Goal: Task Accomplishment & Management: Manage account settings

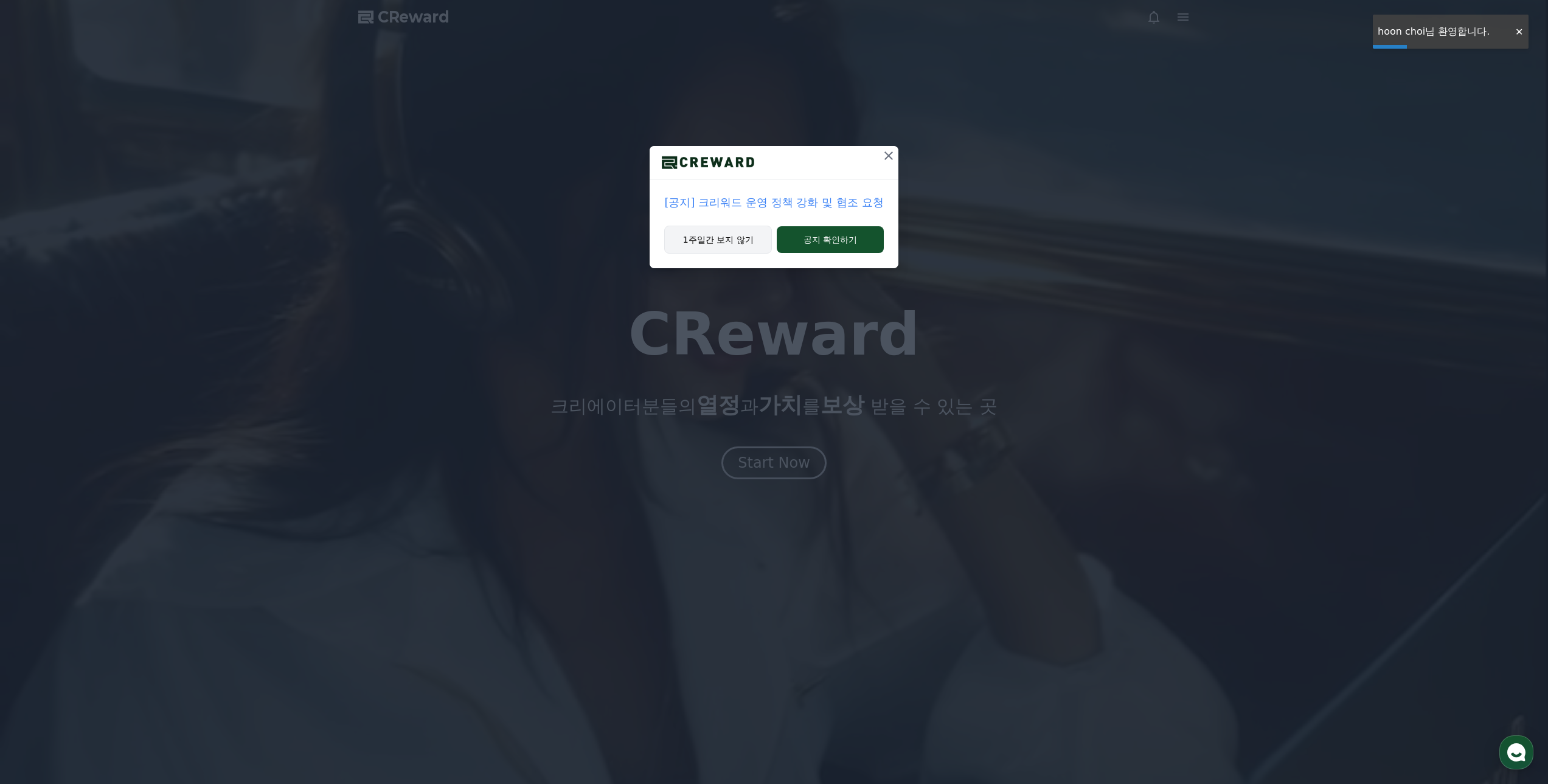
click at [717, 235] on button "1주일간 보지 않기" at bounding box center [717, 239] width 108 height 28
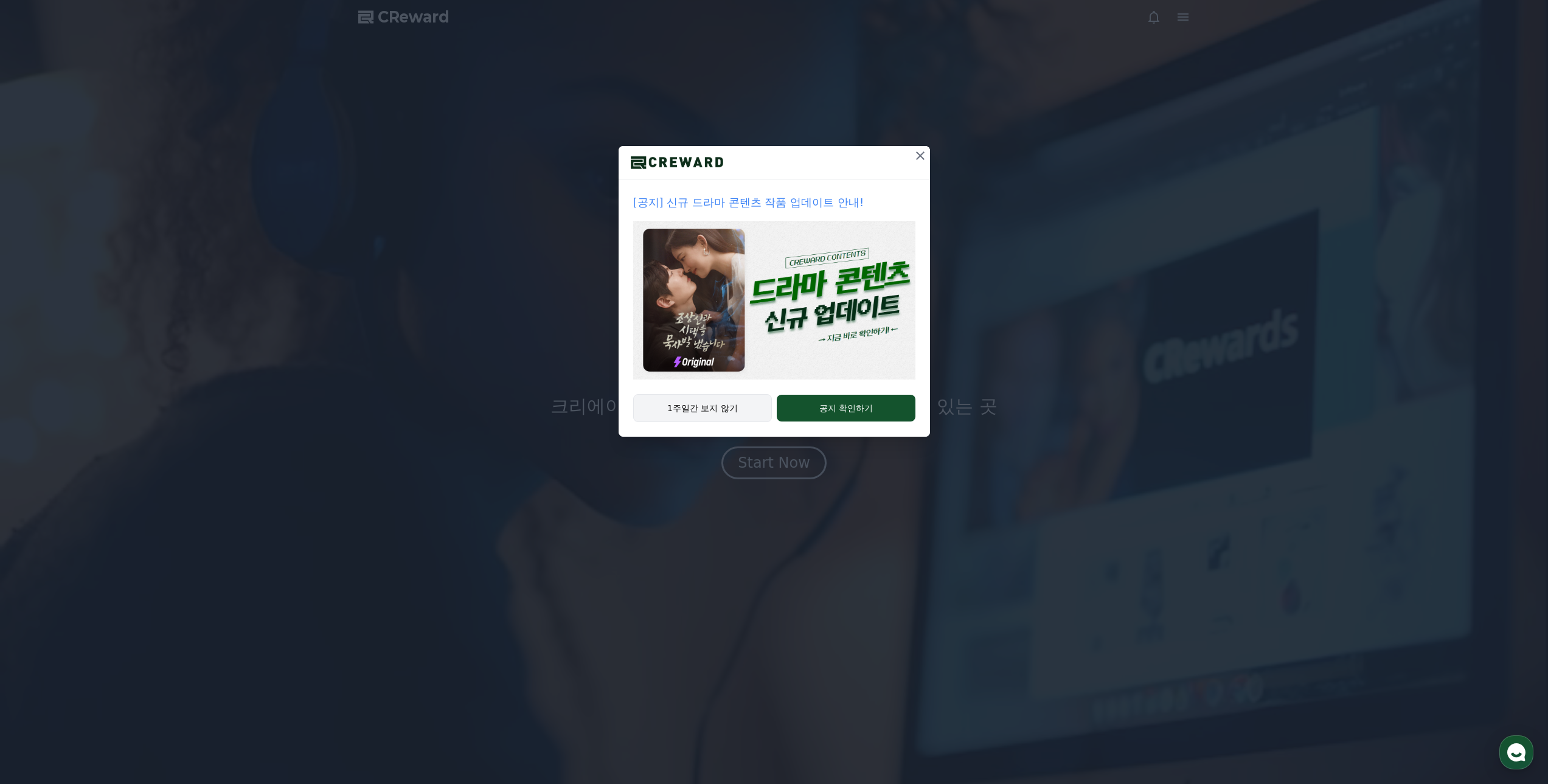
click at [705, 400] on button "1주일간 보지 않기" at bounding box center [703, 408] width 139 height 28
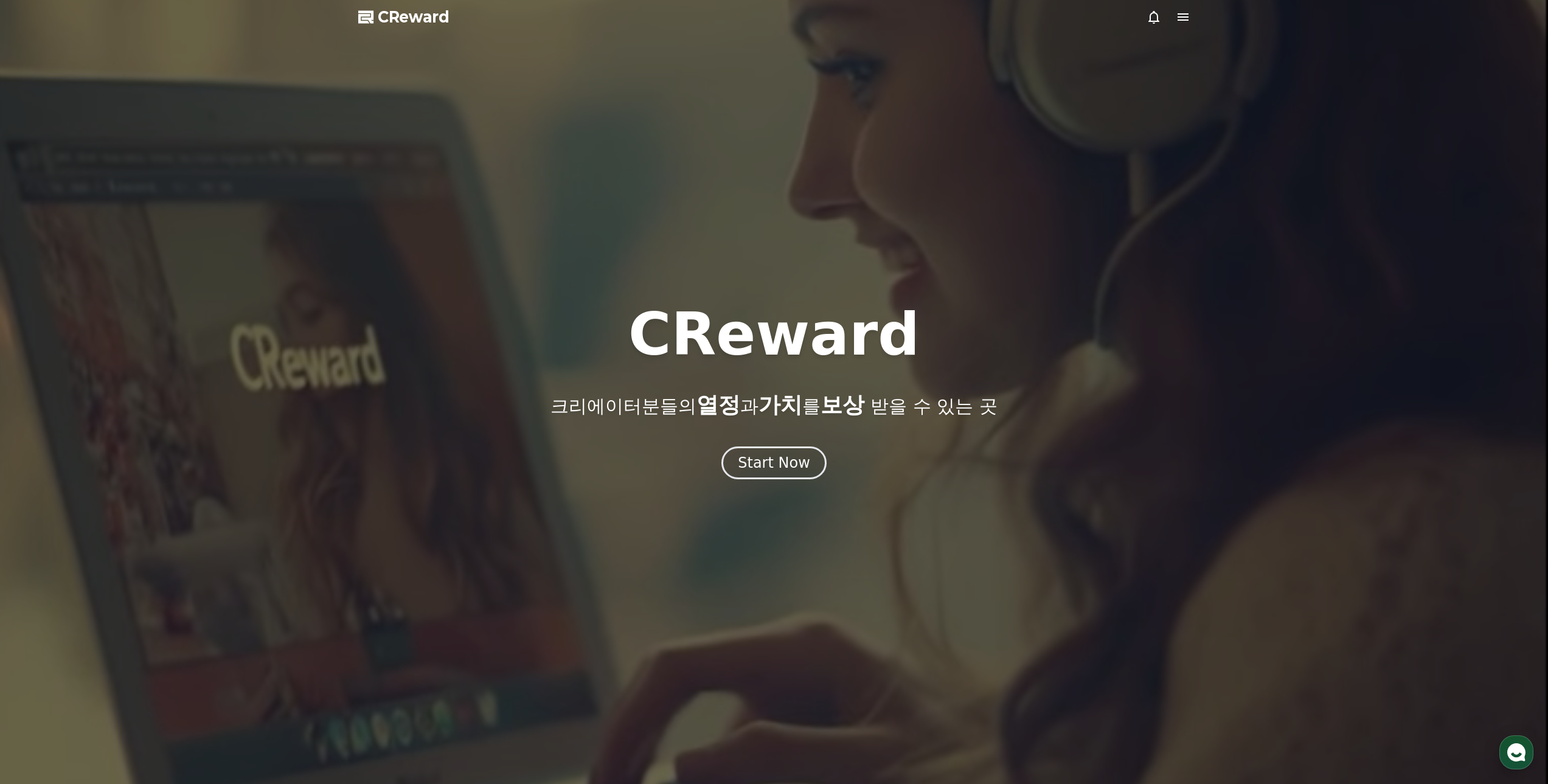
click at [1180, 18] on icon at bounding box center [1183, 17] width 15 height 15
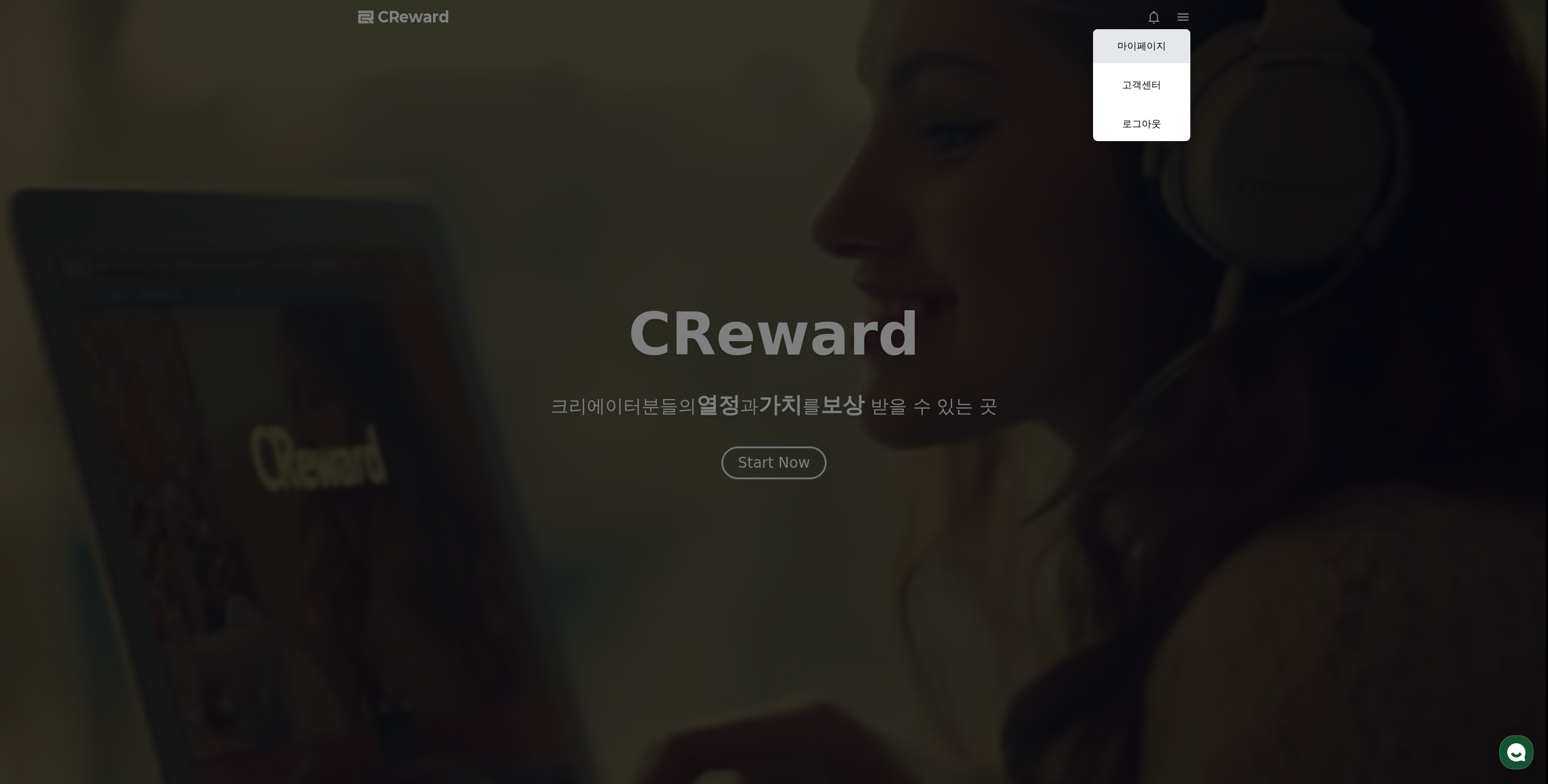
click at [1155, 43] on link "마이페이지" at bounding box center [1141, 46] width 97 height 34
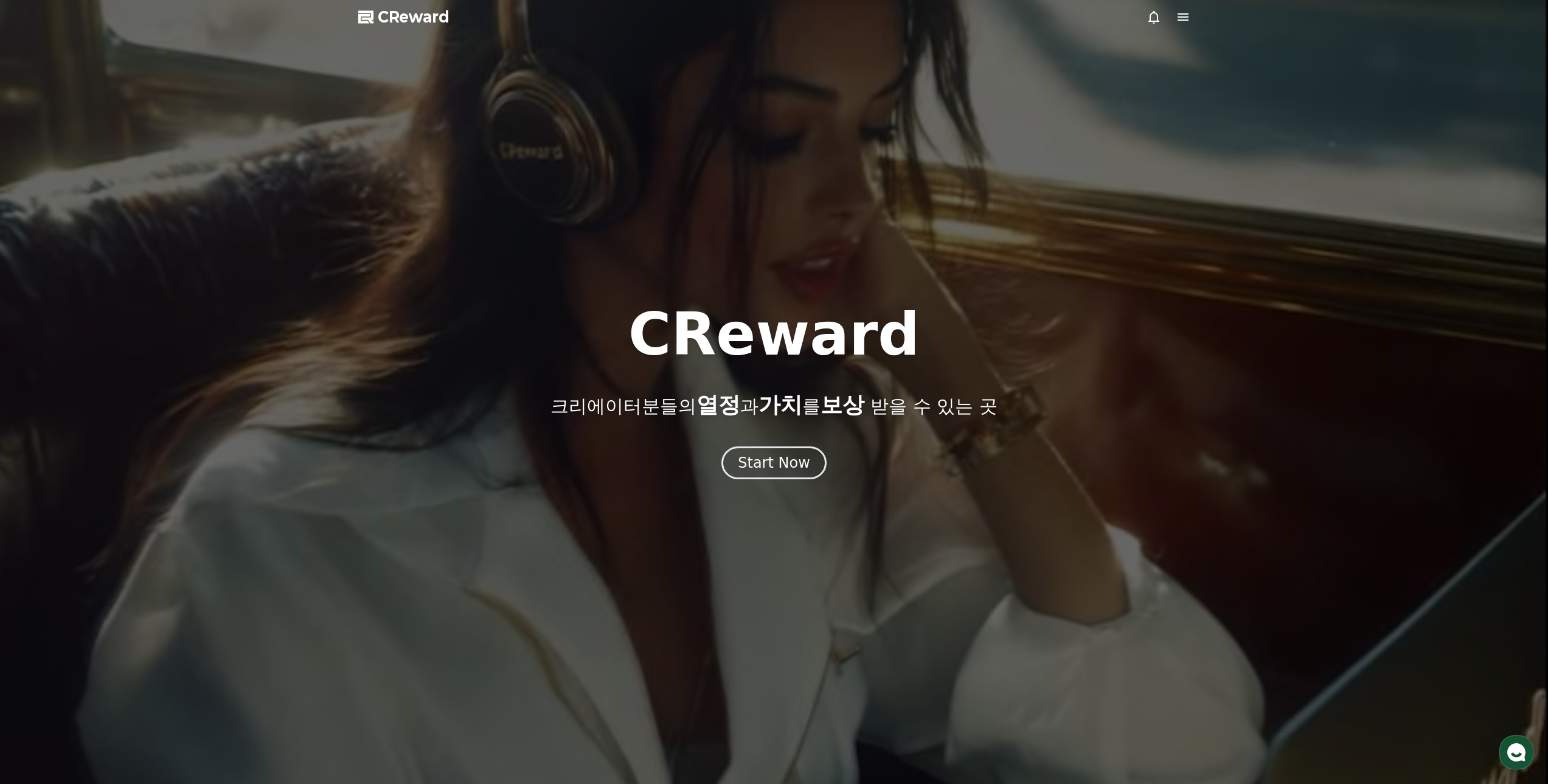
select select "**********"
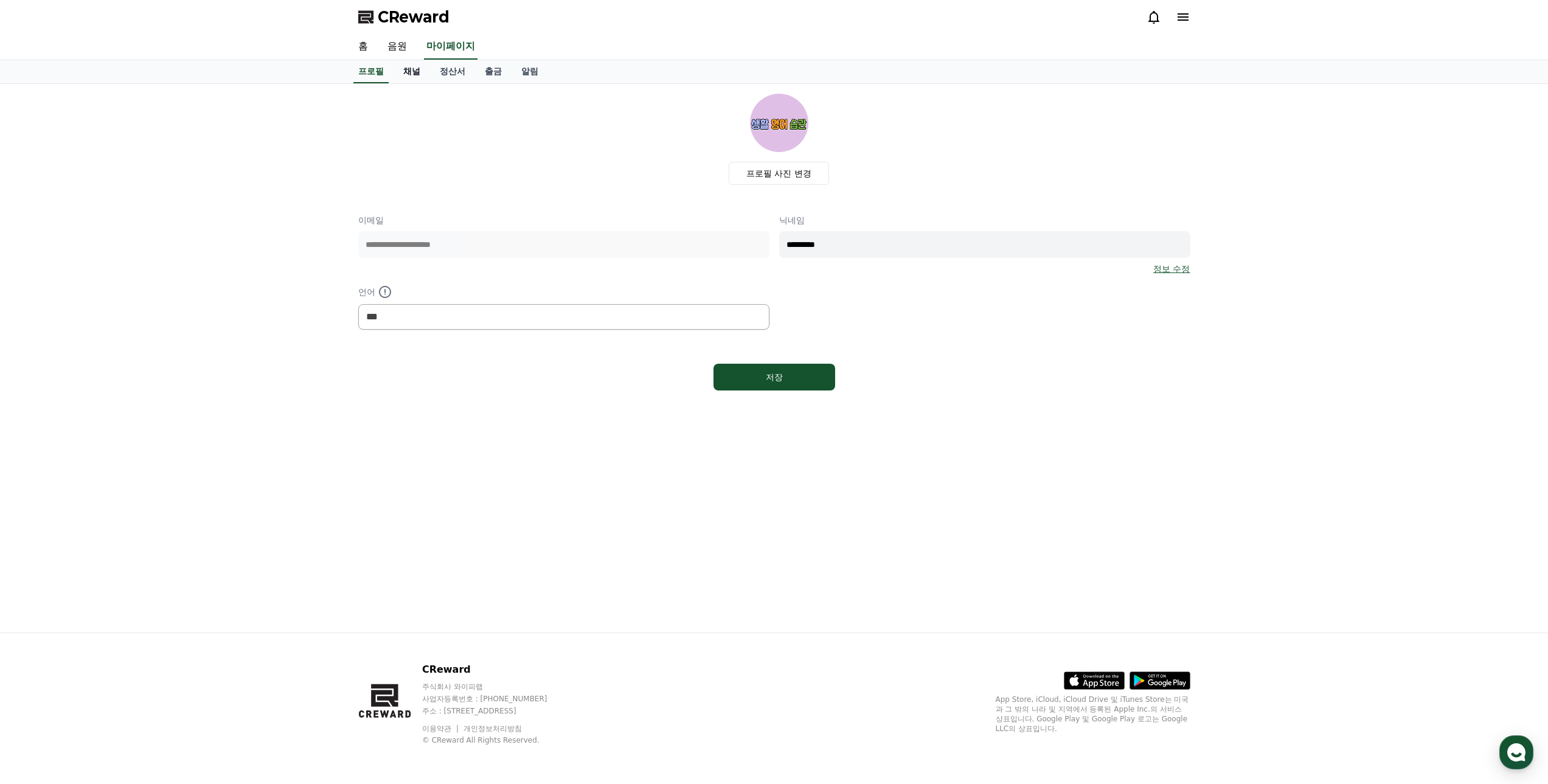
click at [417, 74] on link "채널" at bounding box center [412, 72] width 37 height 23
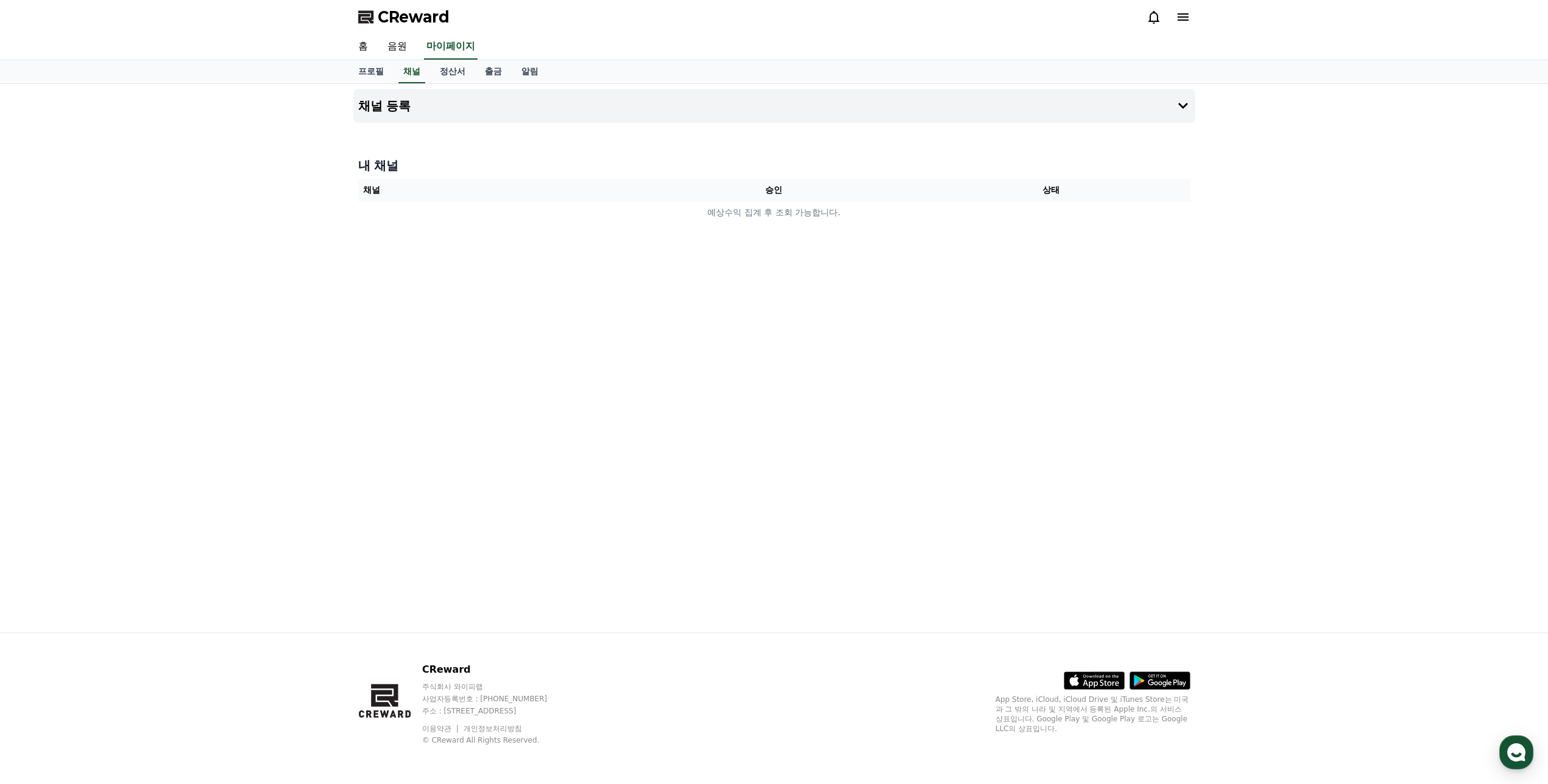
click at [1181, 23] on icon at bounding box center [1183, 17] width 15 height 15
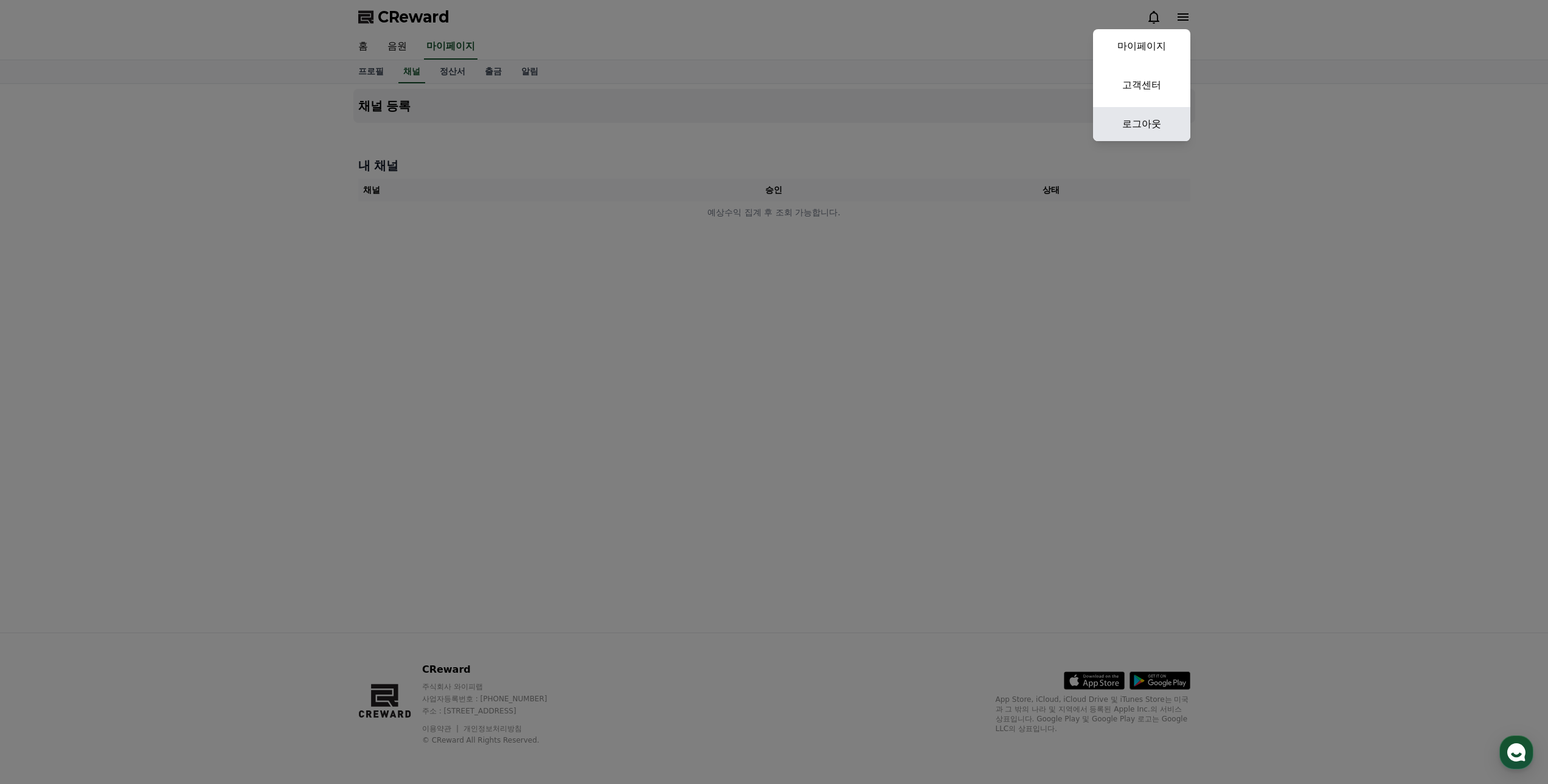
click at [1157, 127] on link "로그아웃" at bounding box center [1141, 124] width 97 height 34
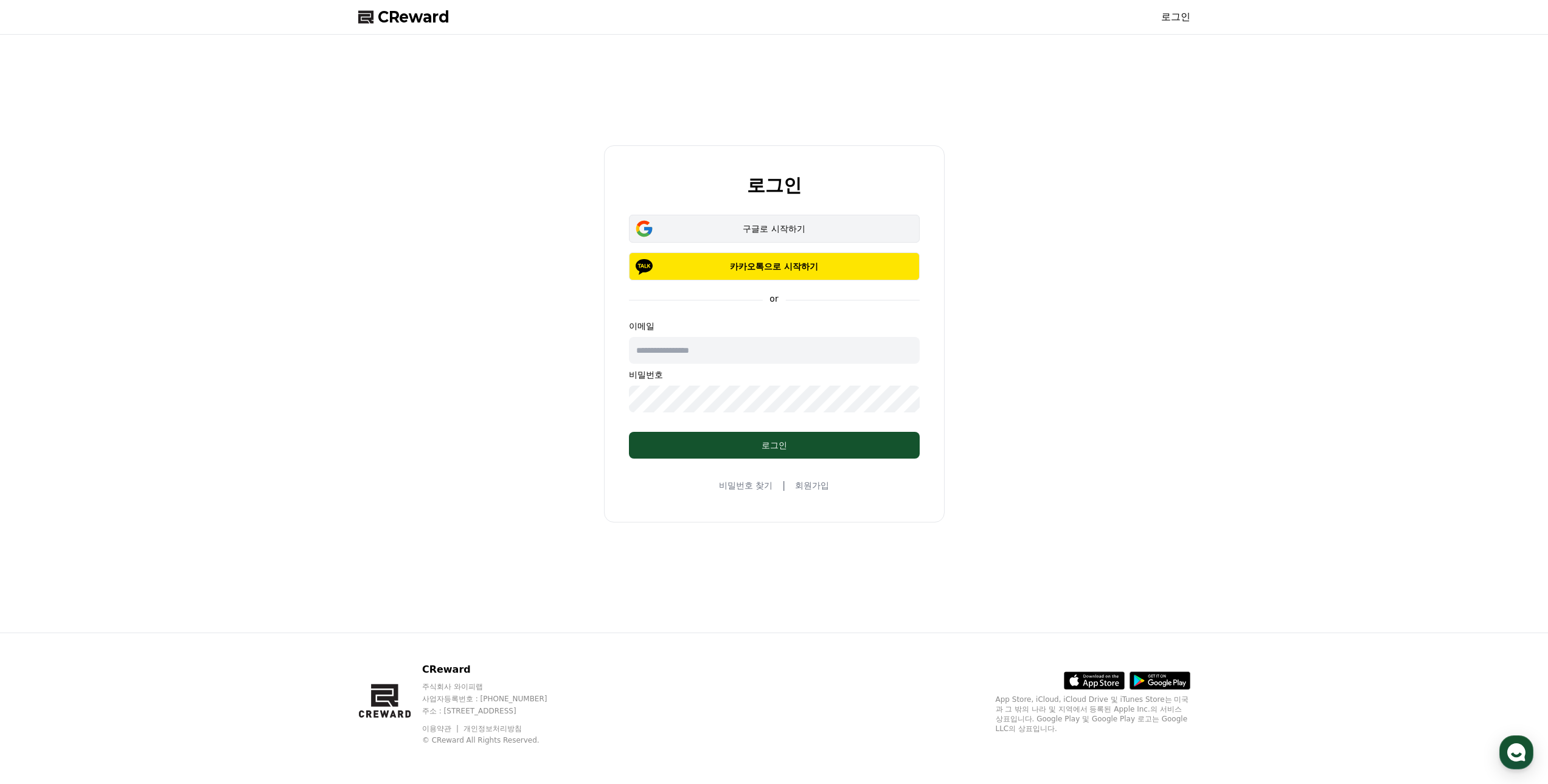
click at [745, 220] on button "구글로 시작하기" at bounding box center [774, 229] width 291 height 28
